Goal: Book appointment/travel/reservation

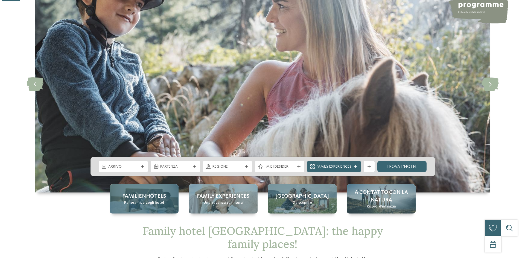
scroll to position [191, 0]
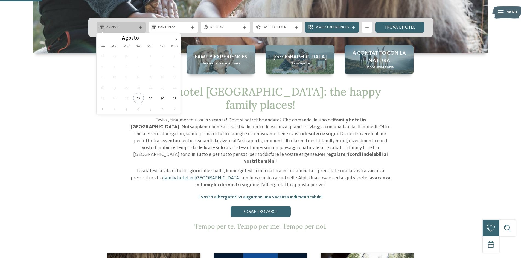
click at [123, 27] on span "Arrivo" at bounding box center [121, 27] width 30 height 5
click at [176, 39] on icon at bounding box center [176, 40] width 4 height 4
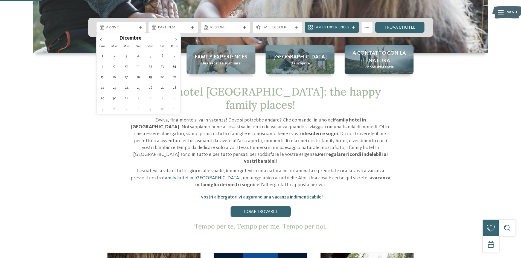
type input "****"
click at [176, 39] on icon at bounding box center [176, 40] width 4 height 4
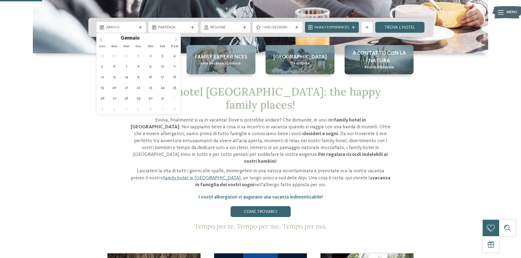
click at [176, 39] on icon at bounding box center [176, 40] width 4 height 4
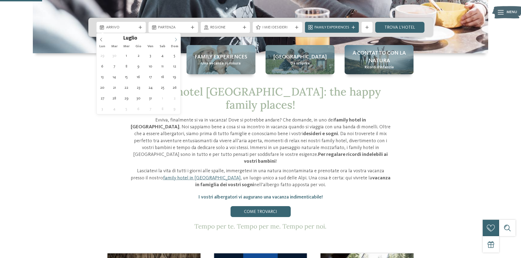
click at [176, 39] on icon at bounding box center [176, 40] width 4 height 4
click at [175, 40] on icon at bounding box center [176, 40] width 4 height 4
type div "01.08.2026"
type input "****"
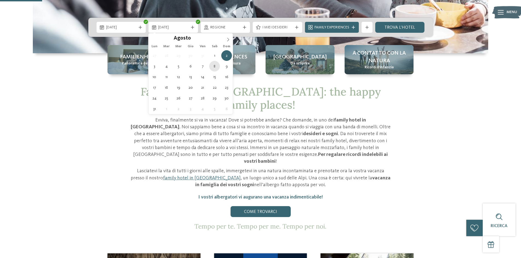
type div "08.08.2026"
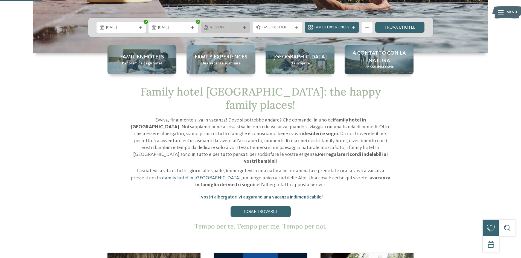
click at [232, 29] on span "Regione" at bounding box center [225, 27] width 30 height 5
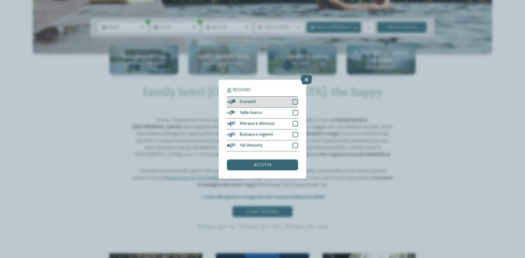
click at [268, 102] on div "Dolomiti" at bounding box center [262, 102] width 71 height 11
click at [280, 168] on div "accetta" at bounding box center [262, 165] width 71 height 11
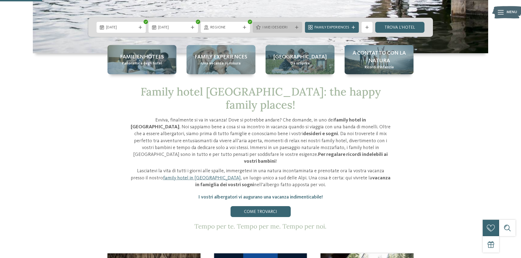
click at [291, 28] on span "I miei desideri" at bounding box center [277, 27] width 30 height 5
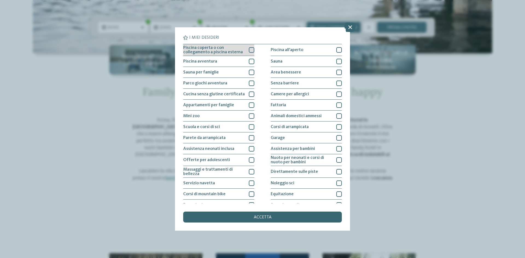
click at [251, 51] on div at bounding box center [251, 49] width 5 height 5
click at [336, 51] on div at bounding box center [338, 49] width 5 height 5
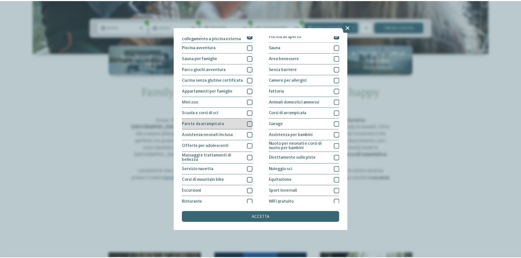
scroll to position [0, 0]
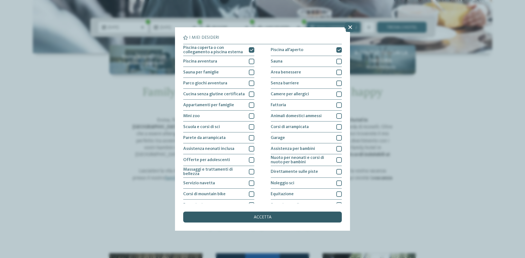
click at [258, 216] on span "accetta" at bounding box center [263, 218] width 18 height 4
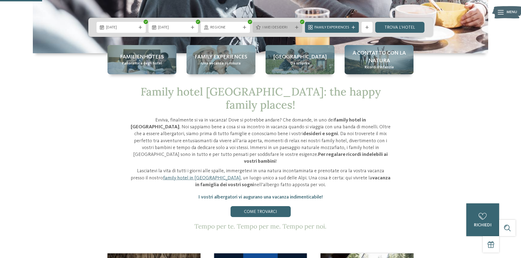
click at [292, 28] on span "I miei desideri" at bounding box center [277, 27] width 30 height 5
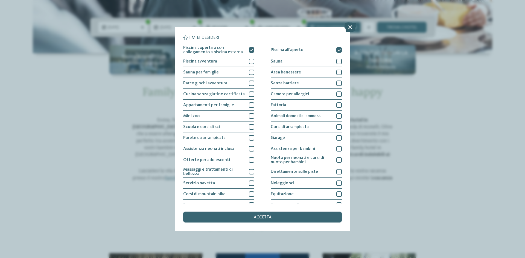
click at [351, 29] on icon at bounding box center [350, 27] width 12 height 10
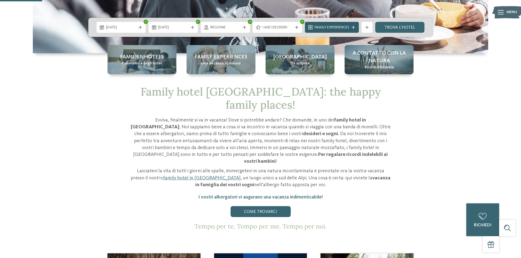
click at [319, 27] on span "Family Experiences" at bounding box center [332, 27] width 35 height 5
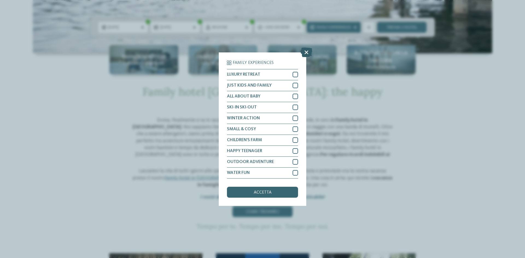
click at [308, 50] on icon at bounding box center [307, 52] width 12 height 10
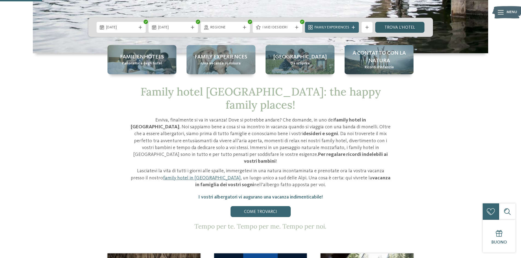
click at [390, 31] on link "trova l’hotel" at bounding box center [400, 27] width 50 height 11
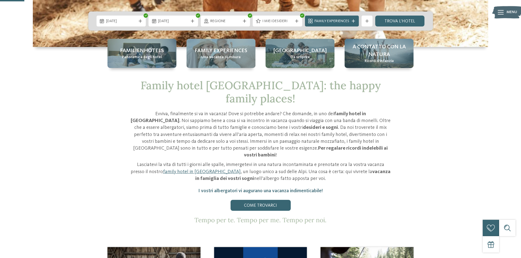
scroll to position [109, 0]
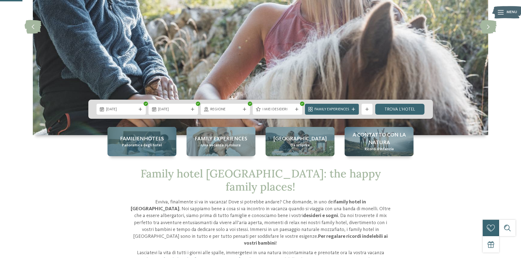
click at [127, 143] on span "Panoramica degli hotel" at bounding box center [142, 145] width 40 height 5
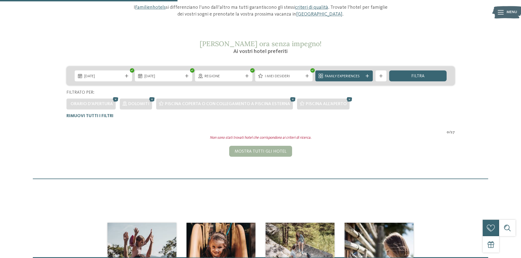
scroll to position [59, 0]
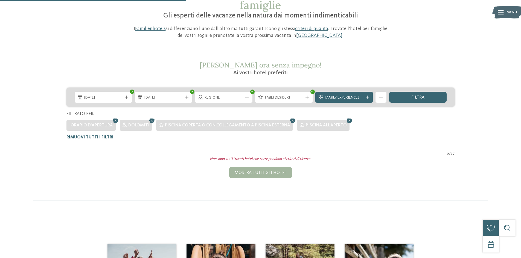
scroll to position [43, 0]
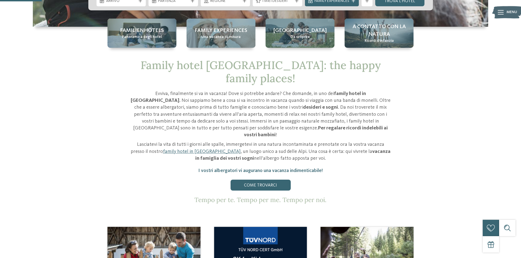
scroll to position [191, 0]
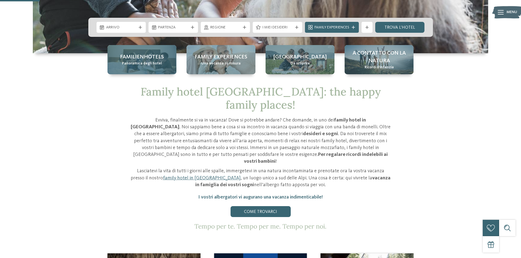
click at [164, 68] on div "Familienhotels Panoramica degli hotel" at bounding box center [141, 59] width 69 height 29
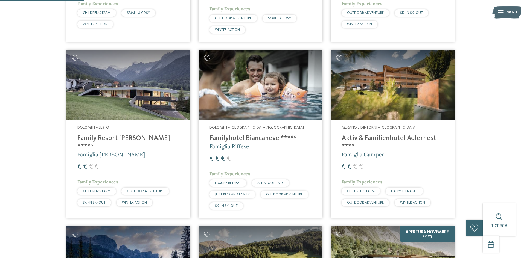
scroll to position [301, 0]
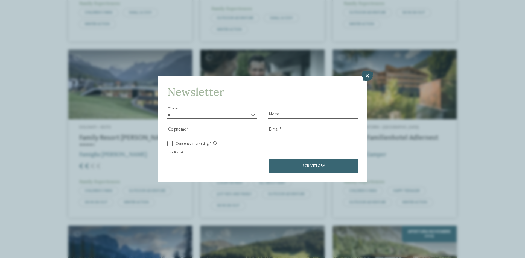
click at [369, 75] on icon at bounding box center [368, 76] width 12 height 10
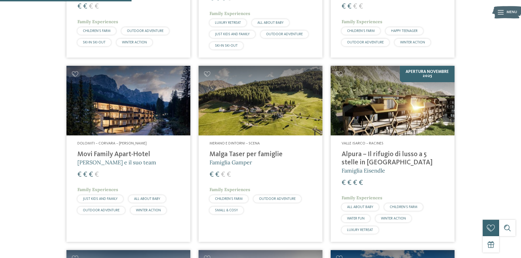
scroll to position [465, 0]
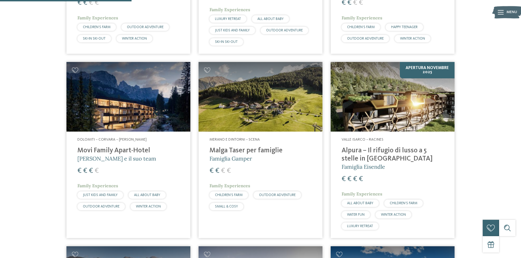
click at [84, 147] on h4 "Movi Family Apart-Hotel" at bounding box center [128, 151] width 102 height 8
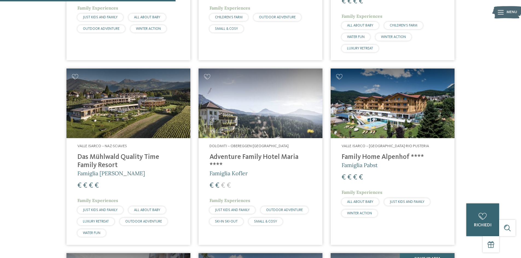
scroll to position [656, 0]
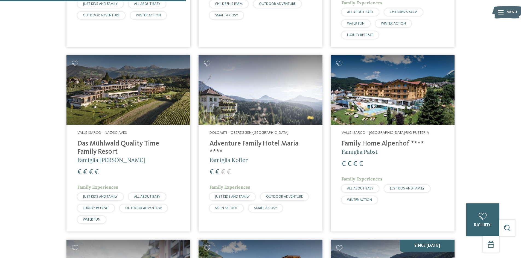
click at [390, 140] on h4 "Family Home Alpenhof ****" at bounding box center [393, 144] width 102 height 8
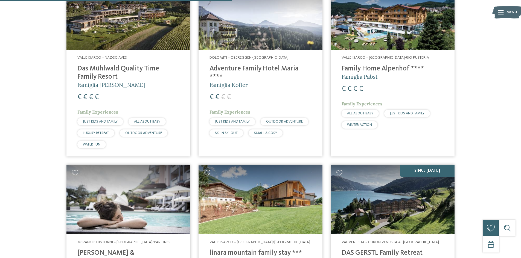
scroll to position [821, 0]
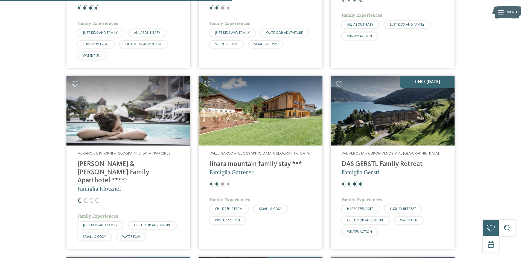
click at [274, 161] on h4 "linara mountain family stay ***" at bounding box center [261, 165] width 102 height 8
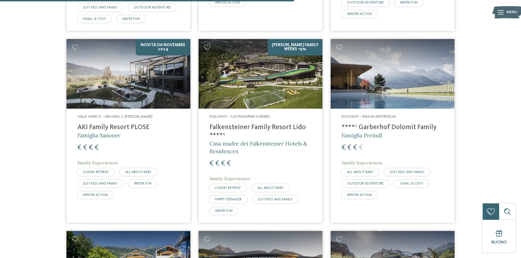
scroll to position [1039, 0]
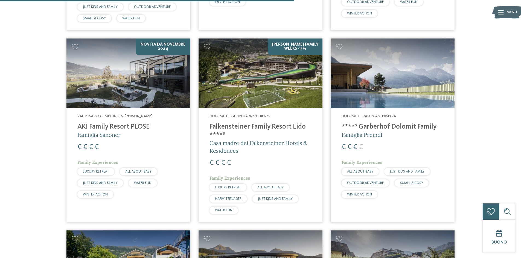
click at [145, 84] on img at bounding box center [128, 74] width 124 height 70
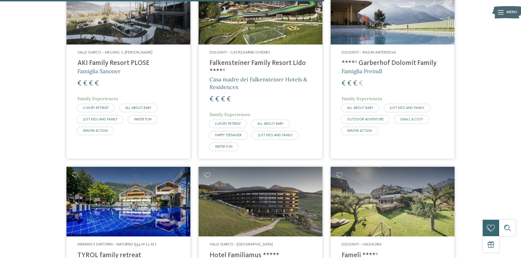
scroll to position [1176, 0]
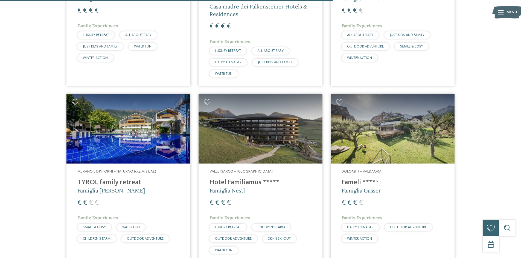
click at [382, 130] on img at bounding box center [393, 129] width 124 height 70
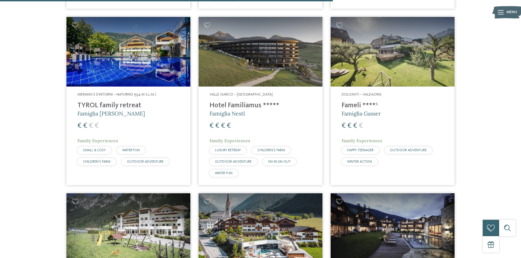
scroll to position [1368, 0]
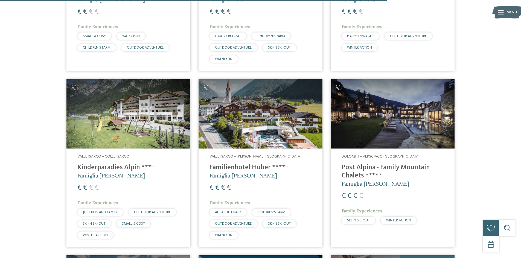
click at [127, 164] on h4 "Kinderparadies Alpin ***ˢ" at bounding box center [128, 168] width 102 height 8
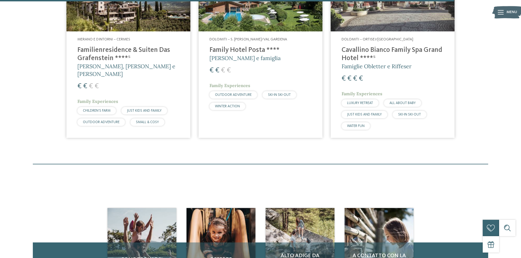
scroll to position [1614, 0]
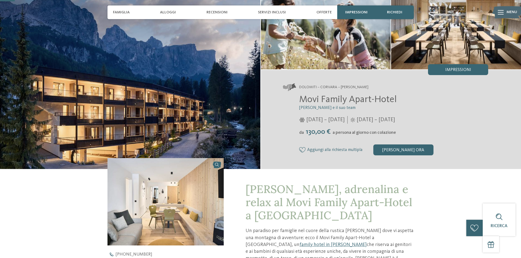
scroll to position [55, 0]
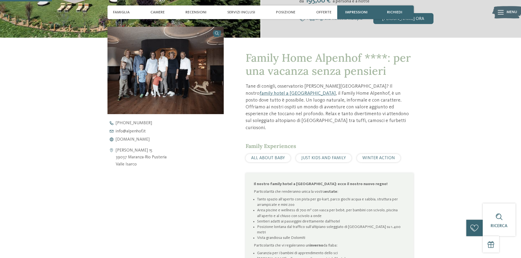
scroll to position [191, 0]
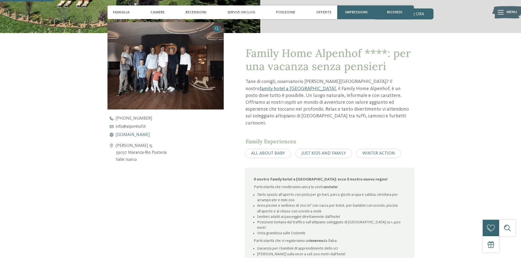
click at [141, 135] on span "[DOMAIN_NAME]" at bounding box center [133, 135] width 34 height 4
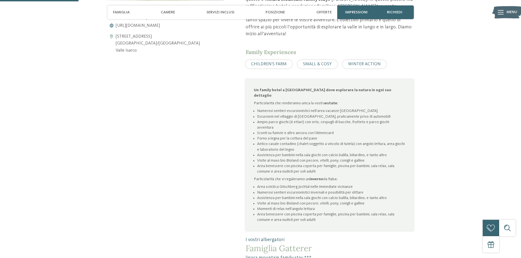
scroll to position [137, 0]
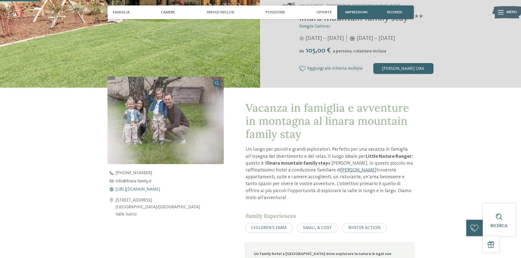
click at [142, 190] on span "https://www.linara-family.it/it" at bounding box center [138, 190] width 44 height 4
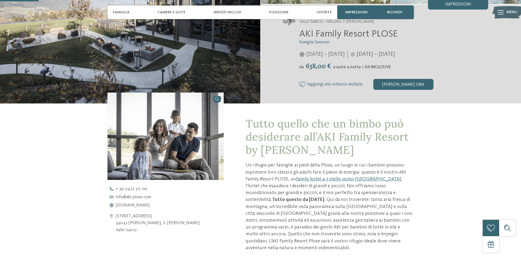
scroll to position [137, 0]
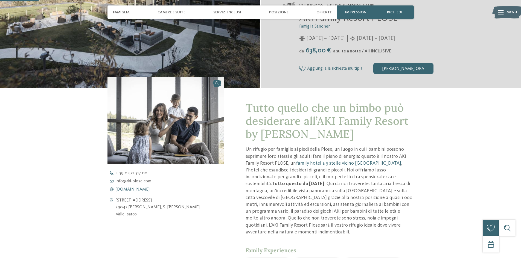
click at [124, 189] on span "www.aki-plose.com" at bounding box center [133, 190] width 34 height 4
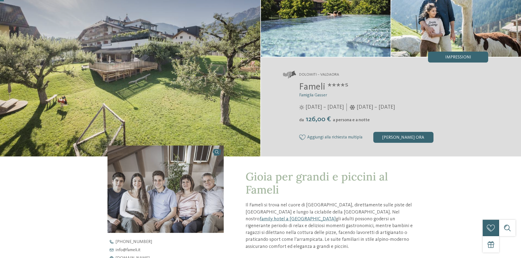
scroll to position [164, 0]
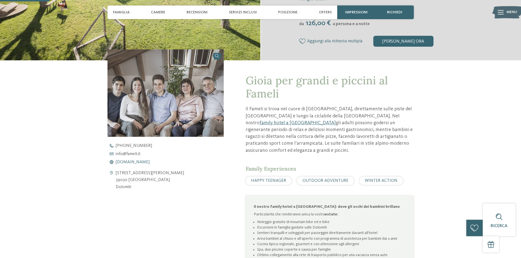
click at [135, 161] on span "www.fameli.it" at bounding box center [133, 162] width 34 height 4
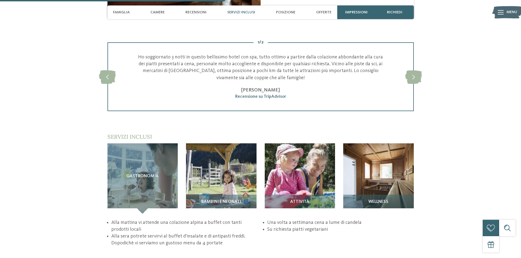
scroll to position [711, 0]
